Goal: Information Seeking & Learning: Get advice/opinions

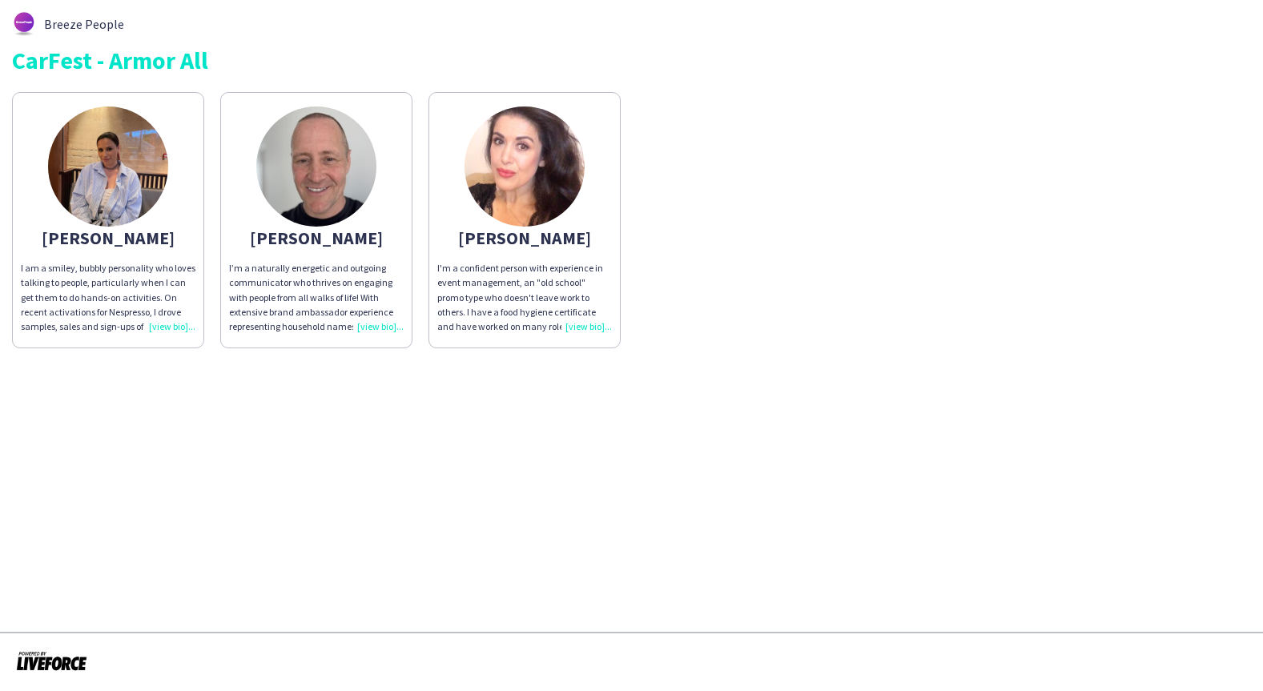
click at [360, 326] on div "I’m a naturally energetic and outgoing communicator who thrives on engaging wit…" at bounding box center [316, 297] width 175 height 73
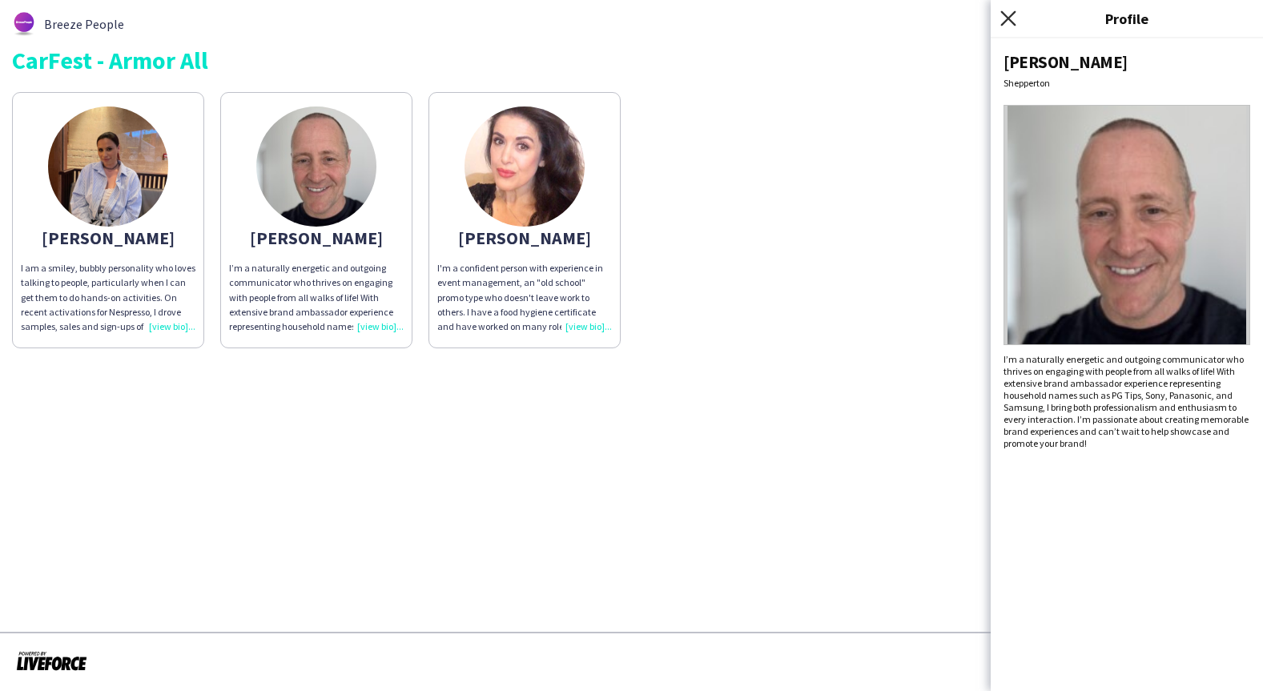
click at [1009, 19] on icon at bounding box center [1008, 17] width 15 height 15
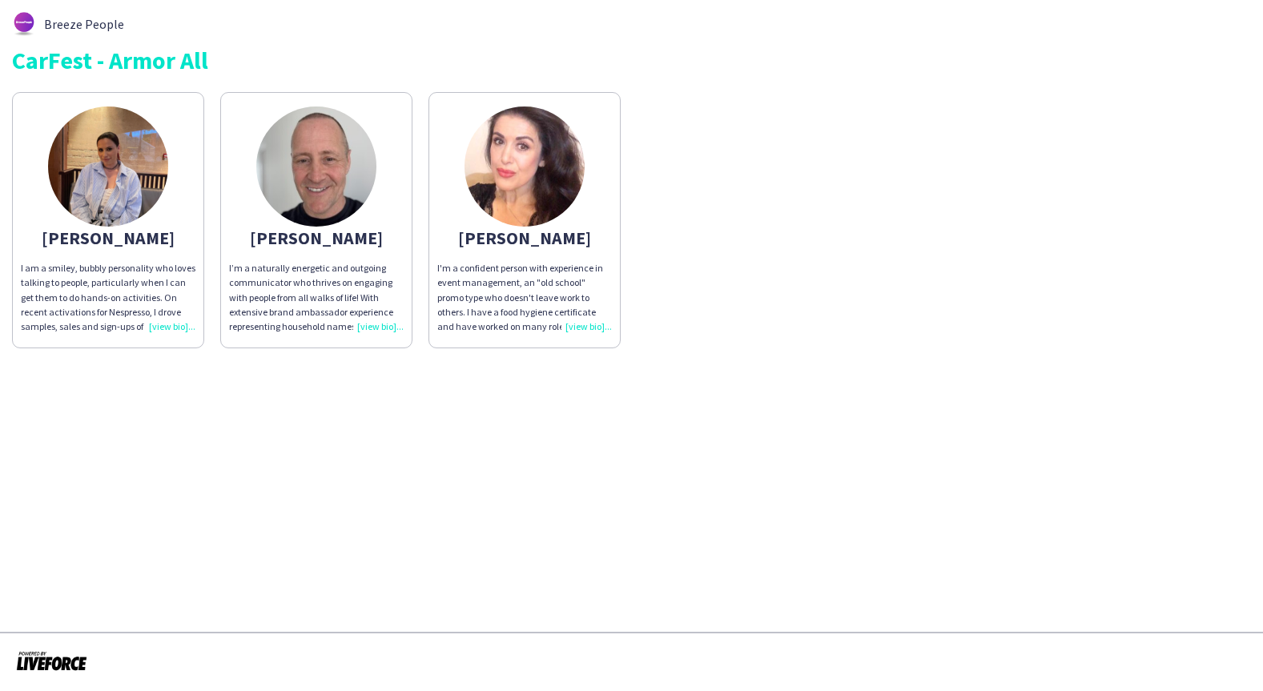
click at [358, 310] on div "I’m a naturally energetic and outgoing communicator who thrives on engaging wit…" at bounding box center [316, 297] width 175 height 73
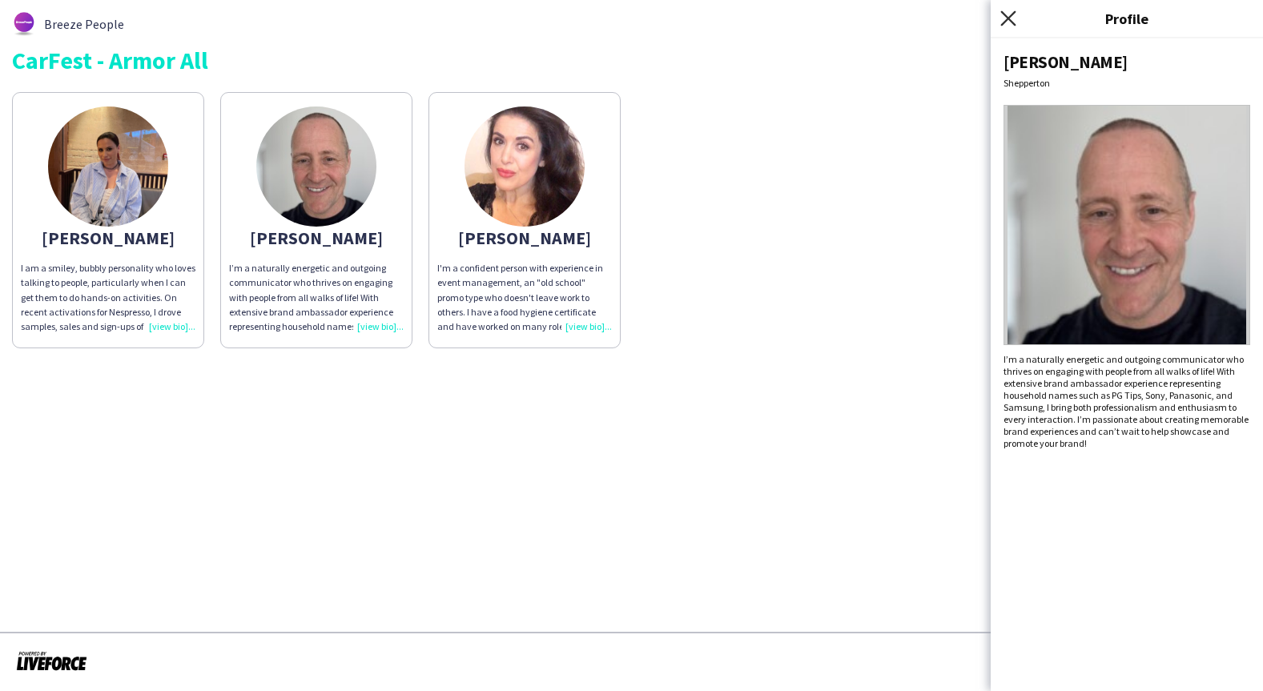
click at [1009, 24] on icon "Close pop-in" at bounding box center [1008, 17] width 15 height 15
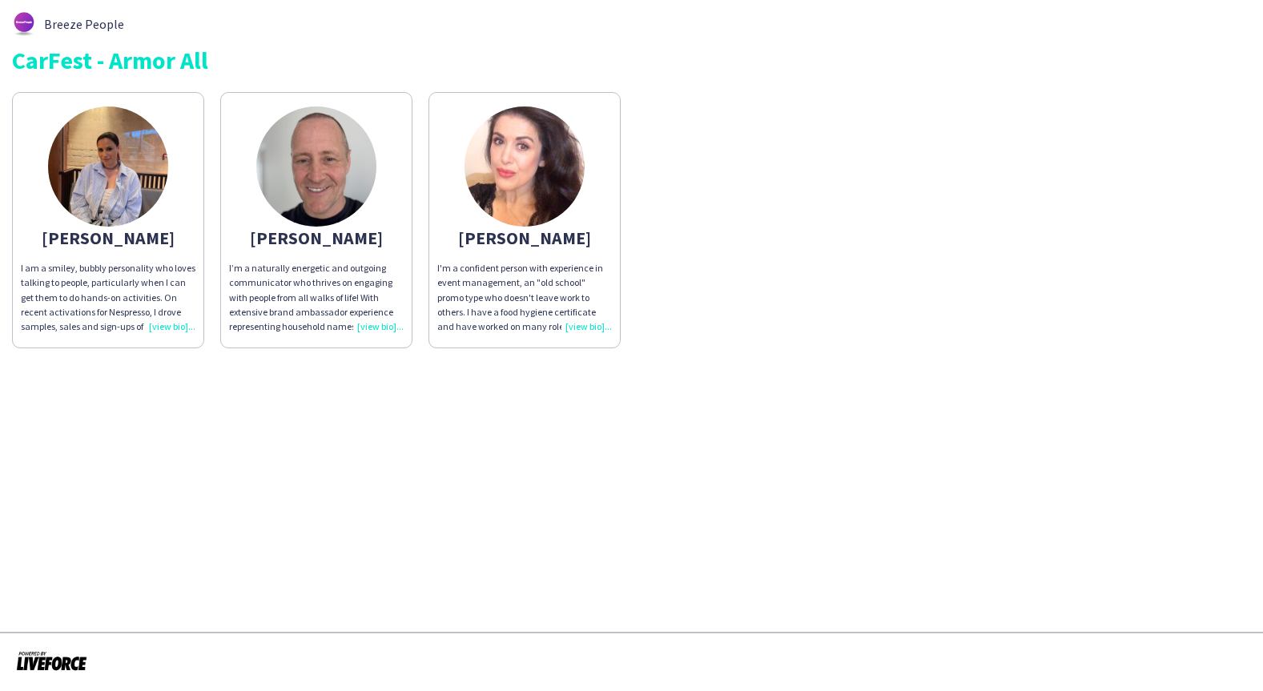
click at [158, 331] on div "I am a smiley, bubbly personality who loves talking to people, particularly whe…" at bounding box center [108, 297] width 175 height 73
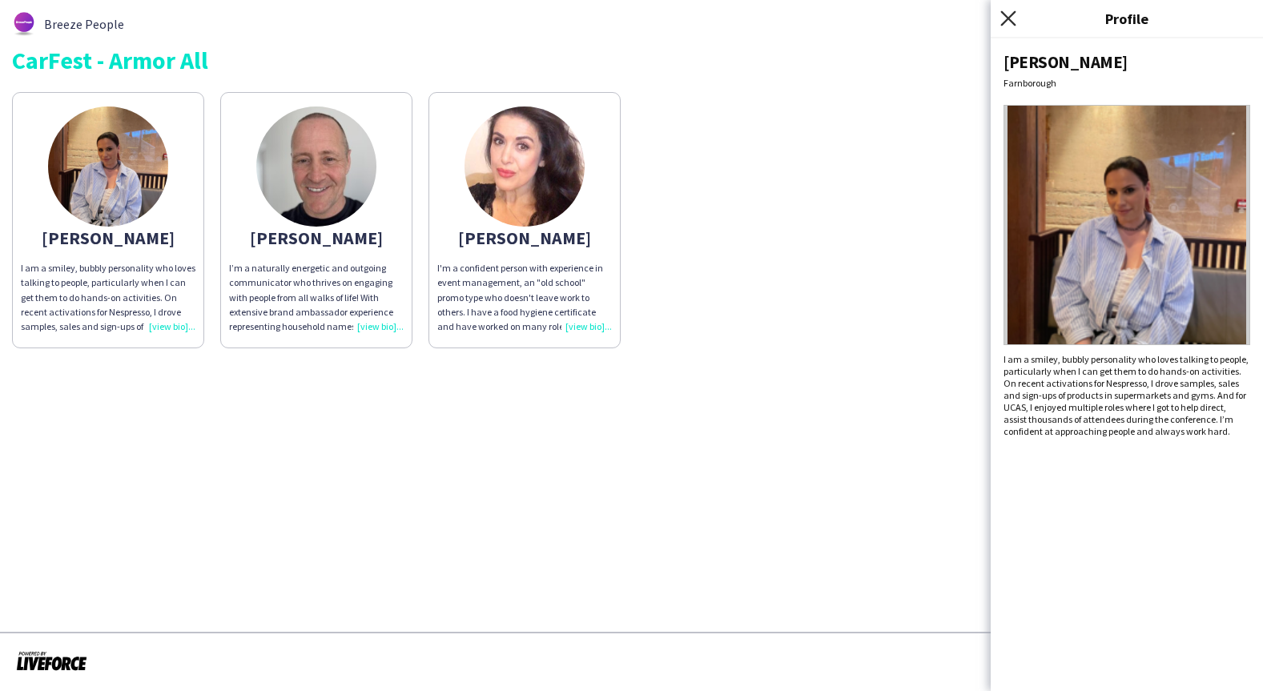
click at [1013, 15] on icon "Close pop-in" at bounding box center [1008, 17] width 15 height 15
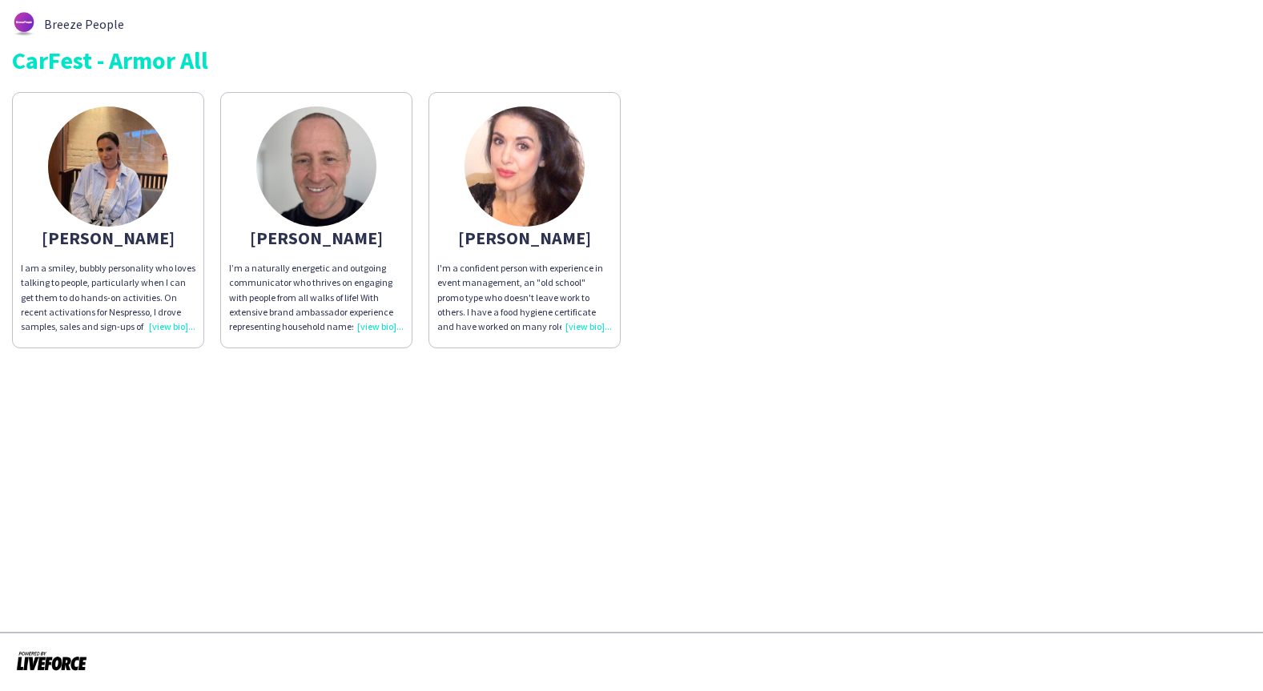
click at [591, 322] on div "I'm a confident person with experience in event management, an "old school" pro…" at bounding box center [524, 297] width 175 height 73
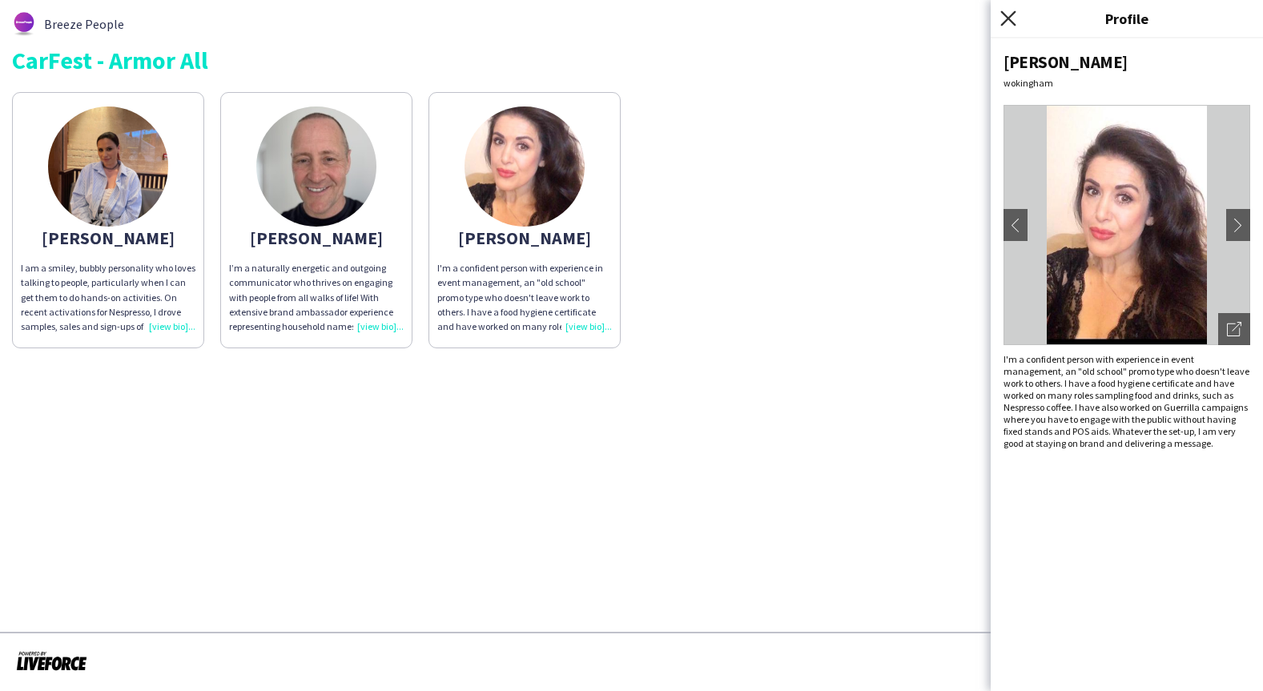
click at [1009, 16] on icon "Close pop-in" at bounding box center [1008, 17] width 15 height 15
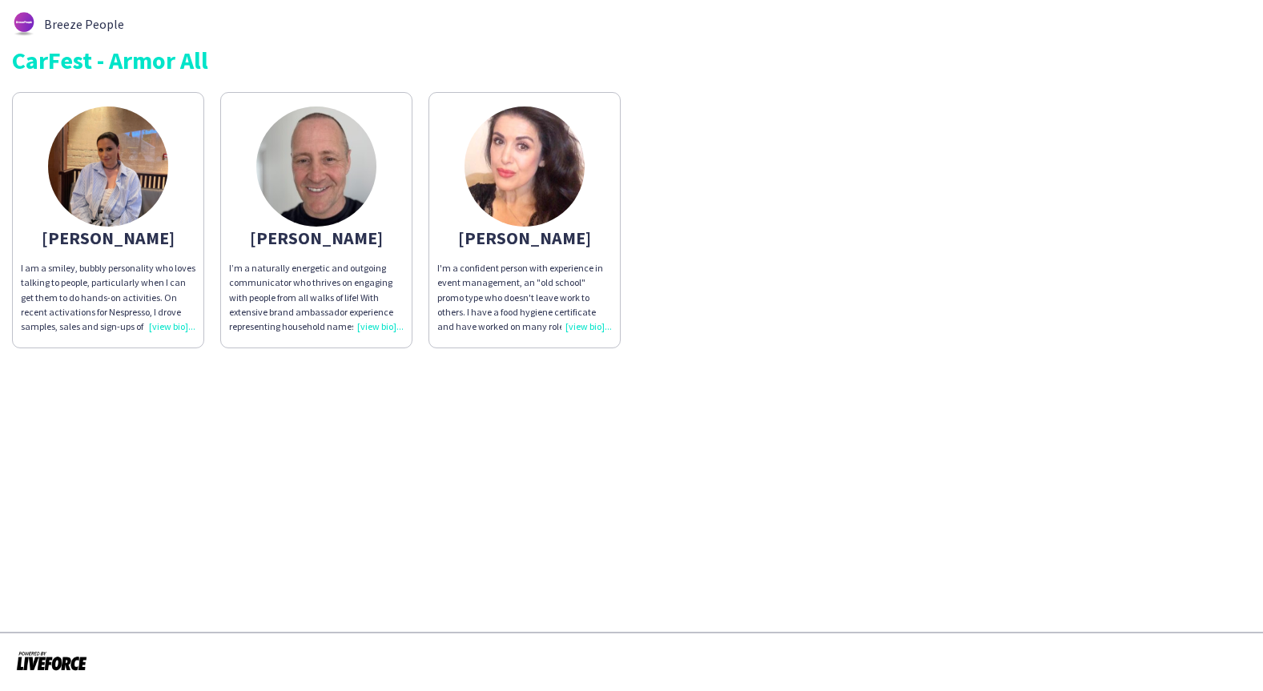
click at [374, 220] on app-share-pages-crew-card "Rob I’m a naturally energetic and outgoing communicator who thrives on engaging…" at bounding box center [316, 220] width 192 height 256
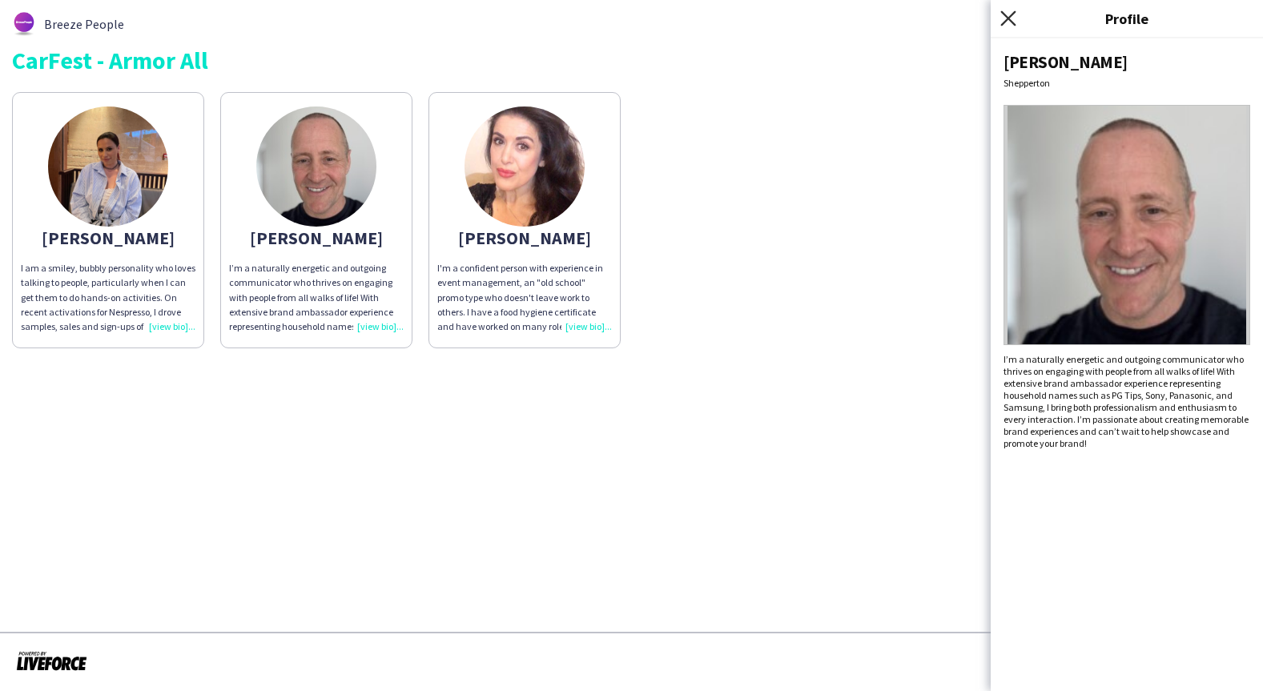
click at [1010, 14] on icon "Close pop-in" at bounding box center [1008, 17] width 15 height 15
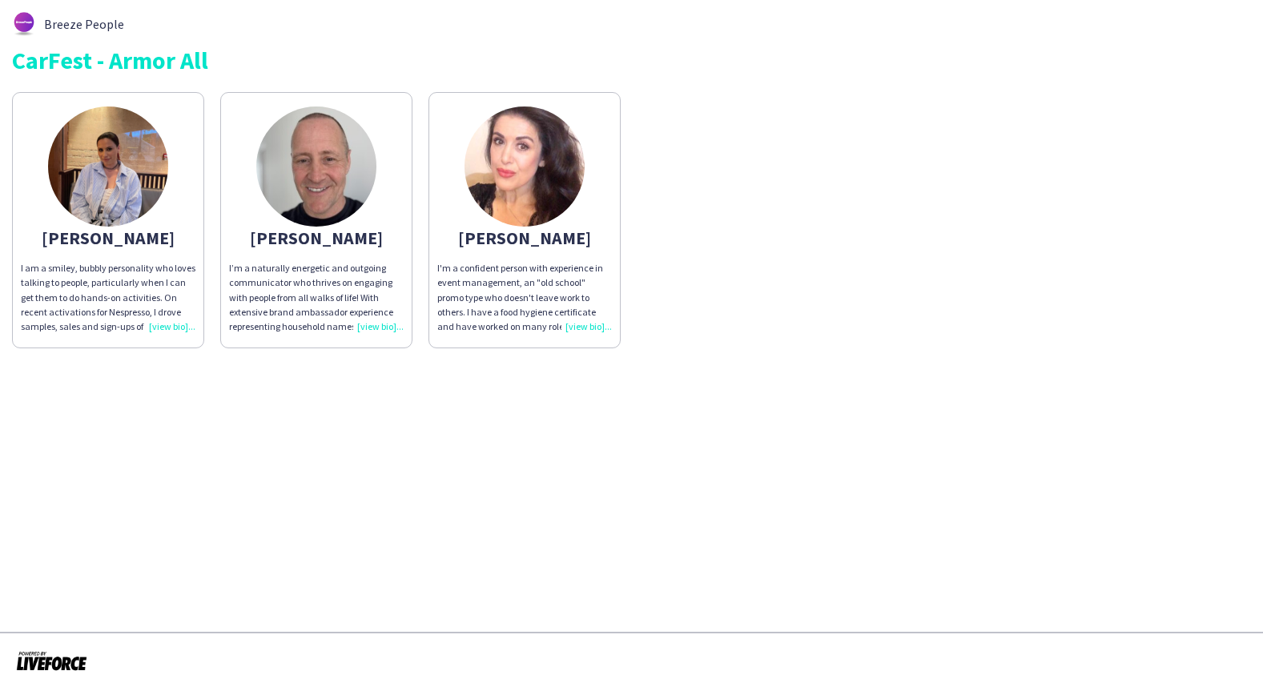
click at [128, 280] on span "I am a smiley, bubbly personality who loves talking to people, particularly whe…" at bounding box center [108, 341] width 175 height 158
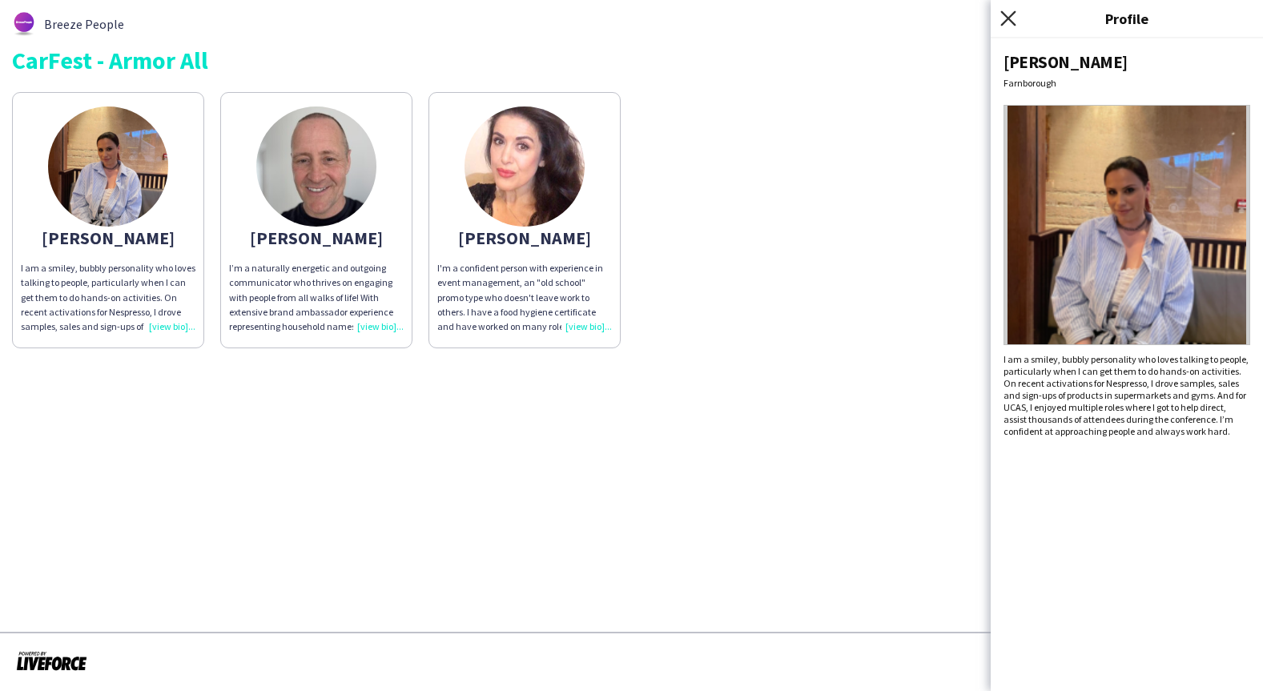
click at [1005, 22] on icon "Close pop-in" at bounding box center [1008, 17] width 15 height 15
